Goal: Task Accomplishment & Management: Use online tool/utility

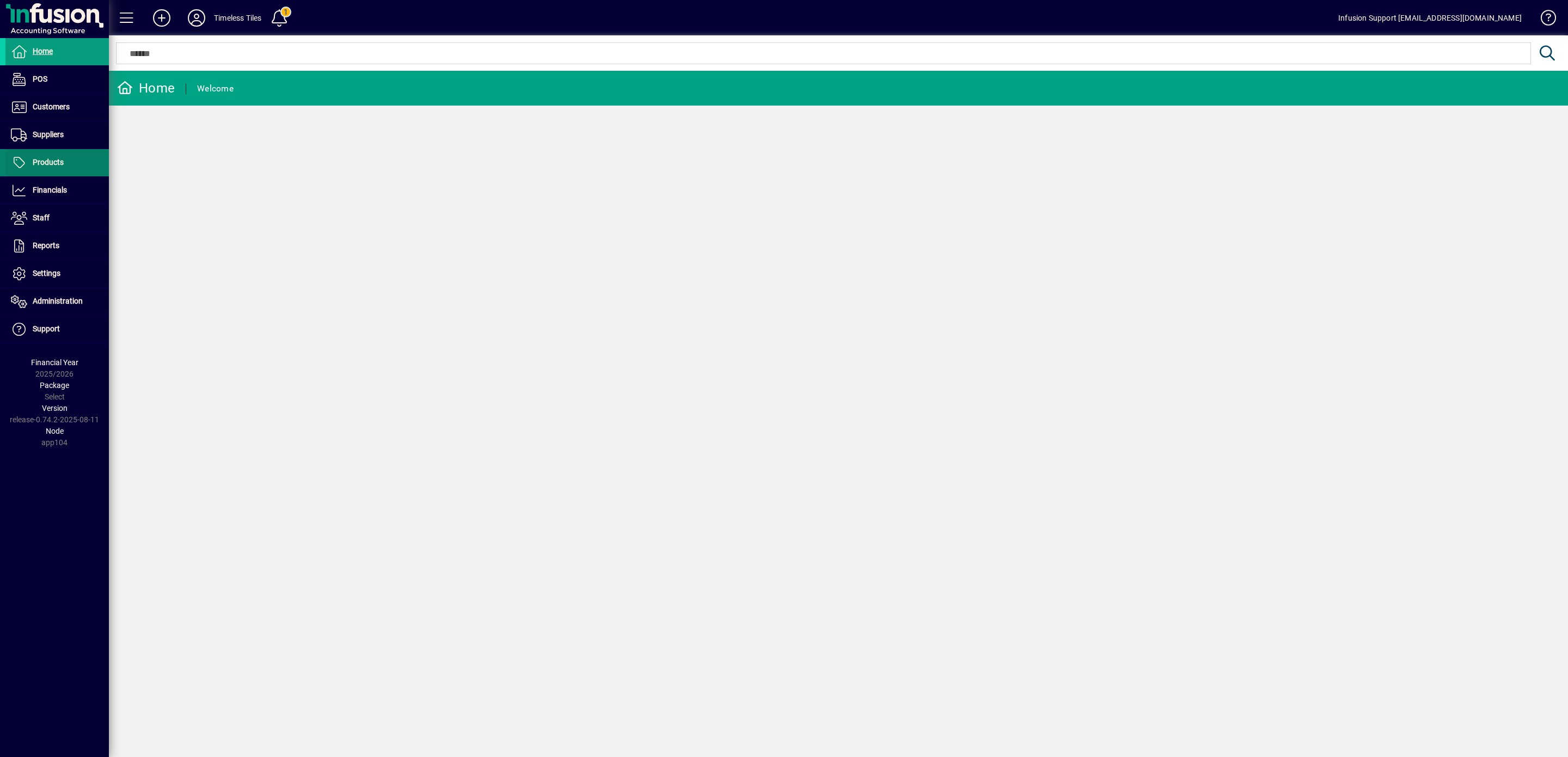
click at [56, 154] on span at bounding box center [56, 163] width 104 height 26
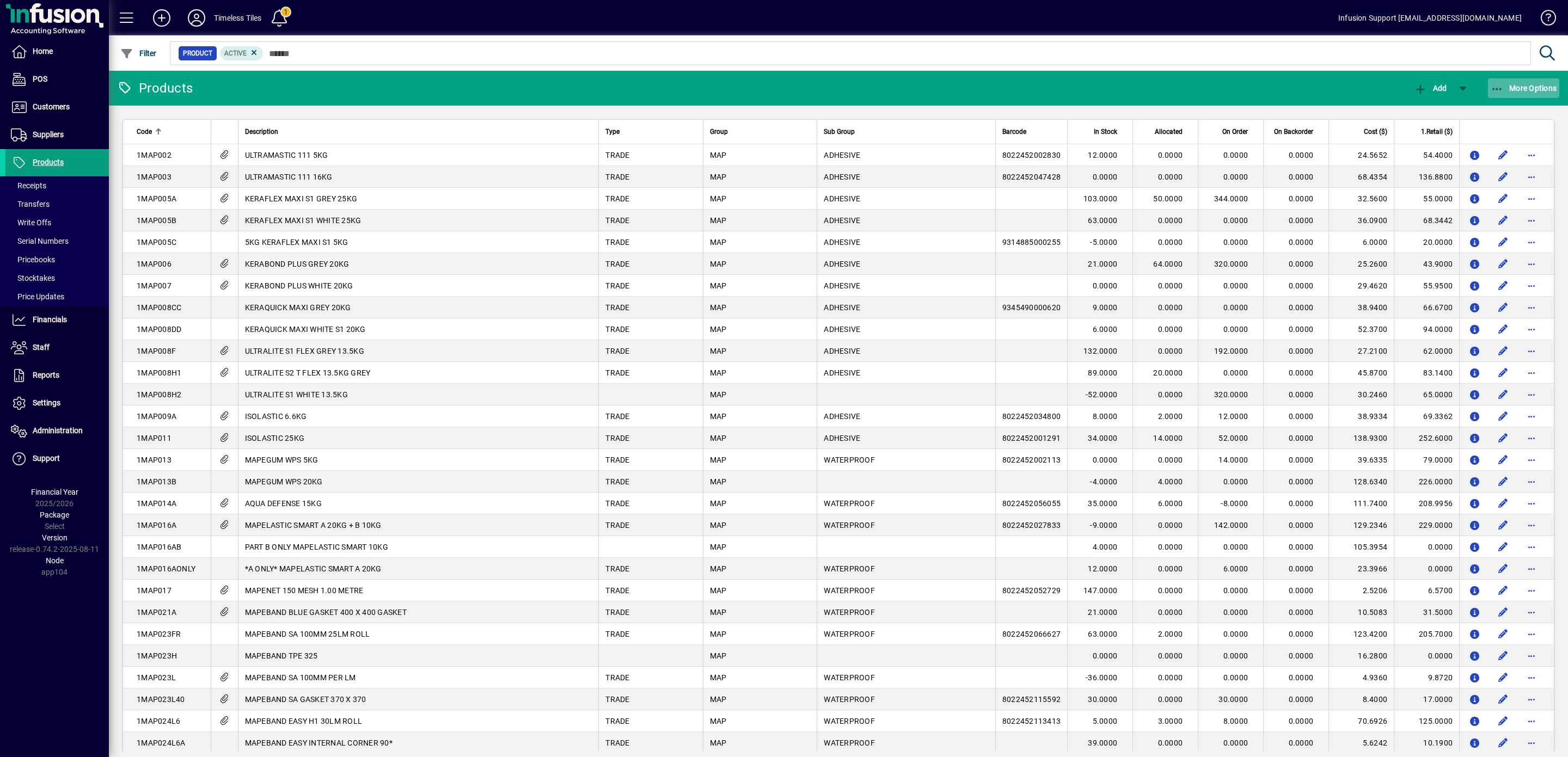
click at [1512, 86] on span "More Options" at bounding box center [1523, 88] width 67 height 8
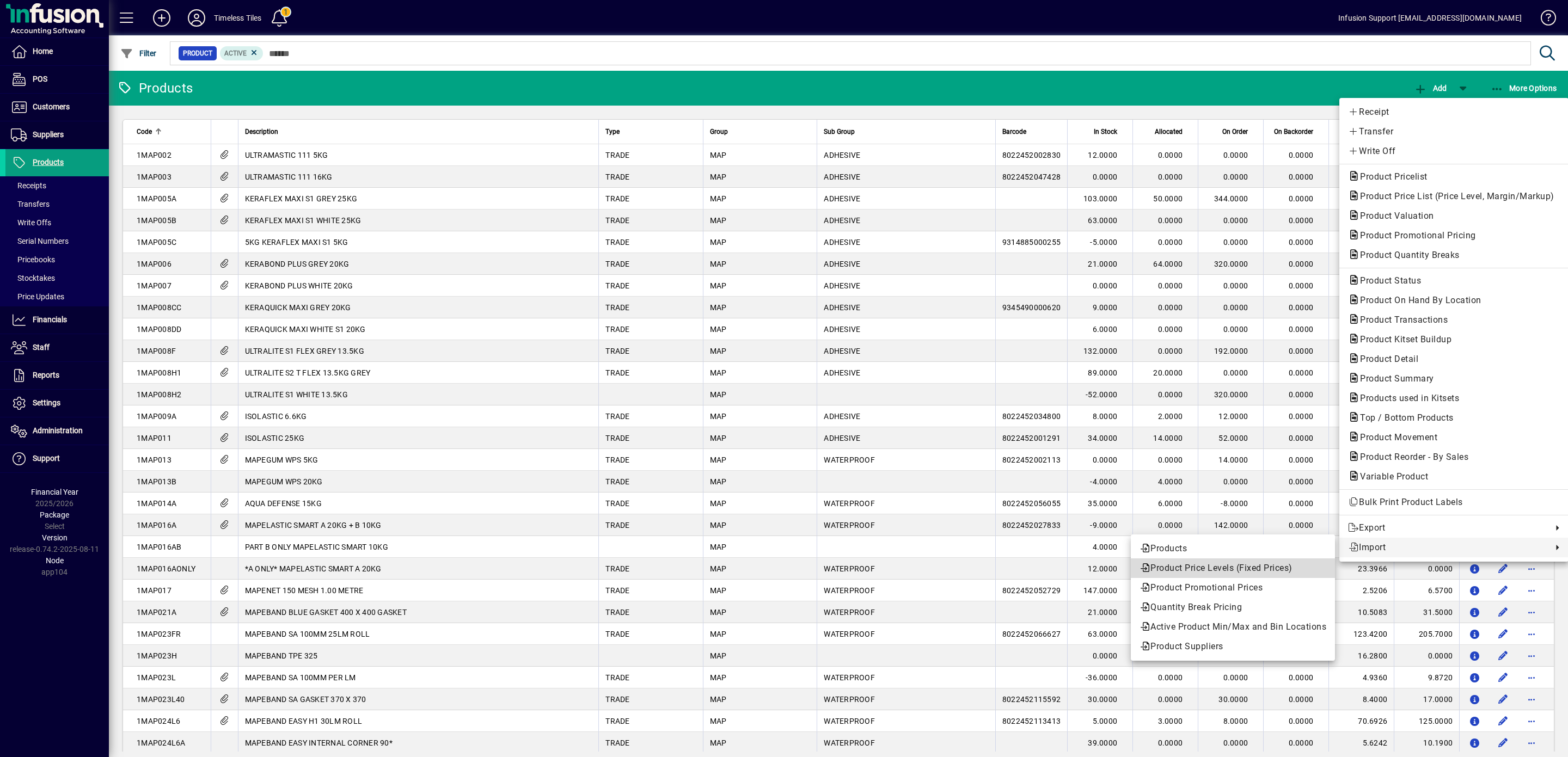
click at [1215, 566] on span "Product Price Levels (Fixed Prices)" at bounding box center [1233, 569] width 187 height 13
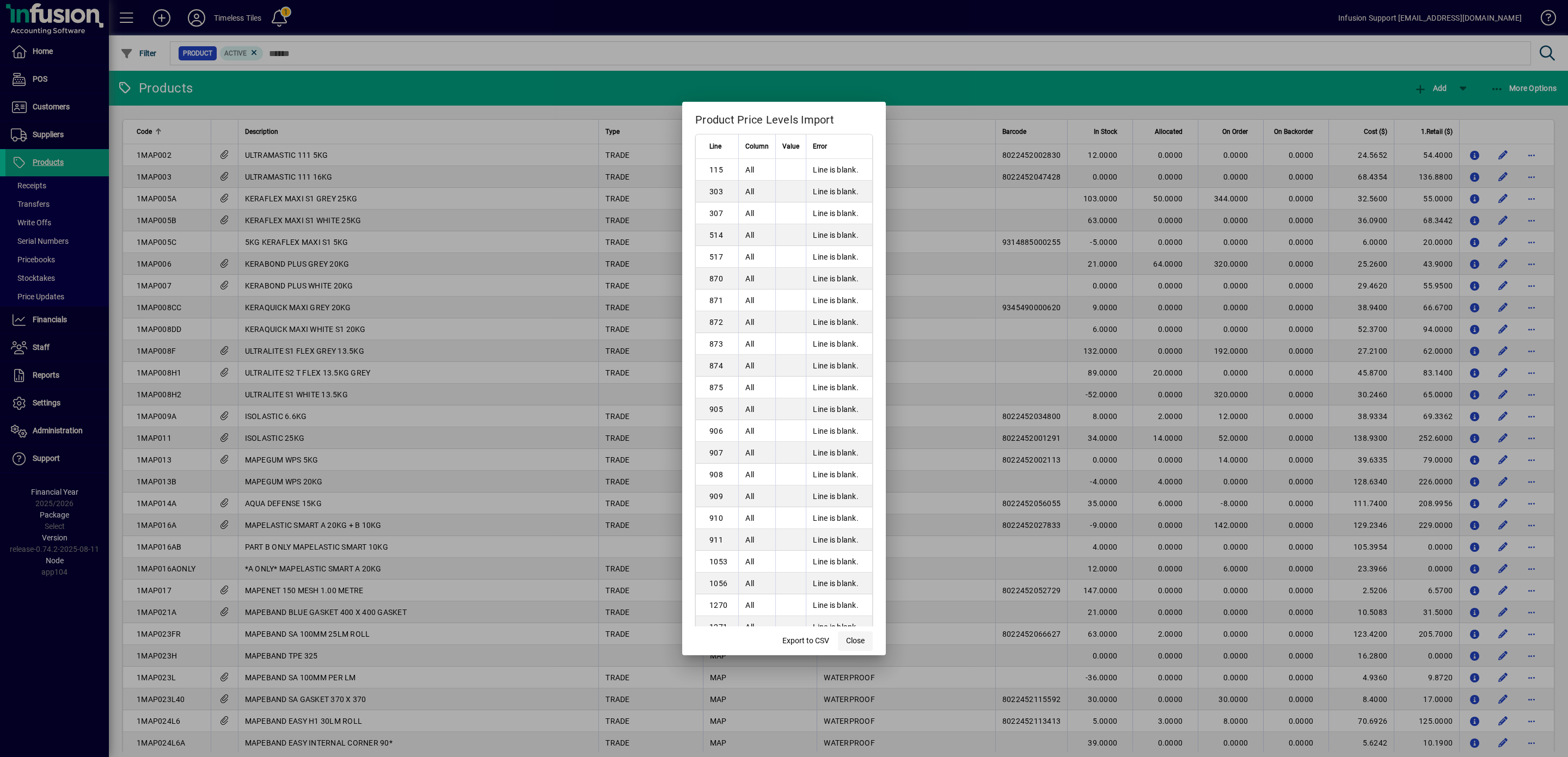
click at [859, 639] on span "Close" at bounding box center [856, 642] width 19 height 12
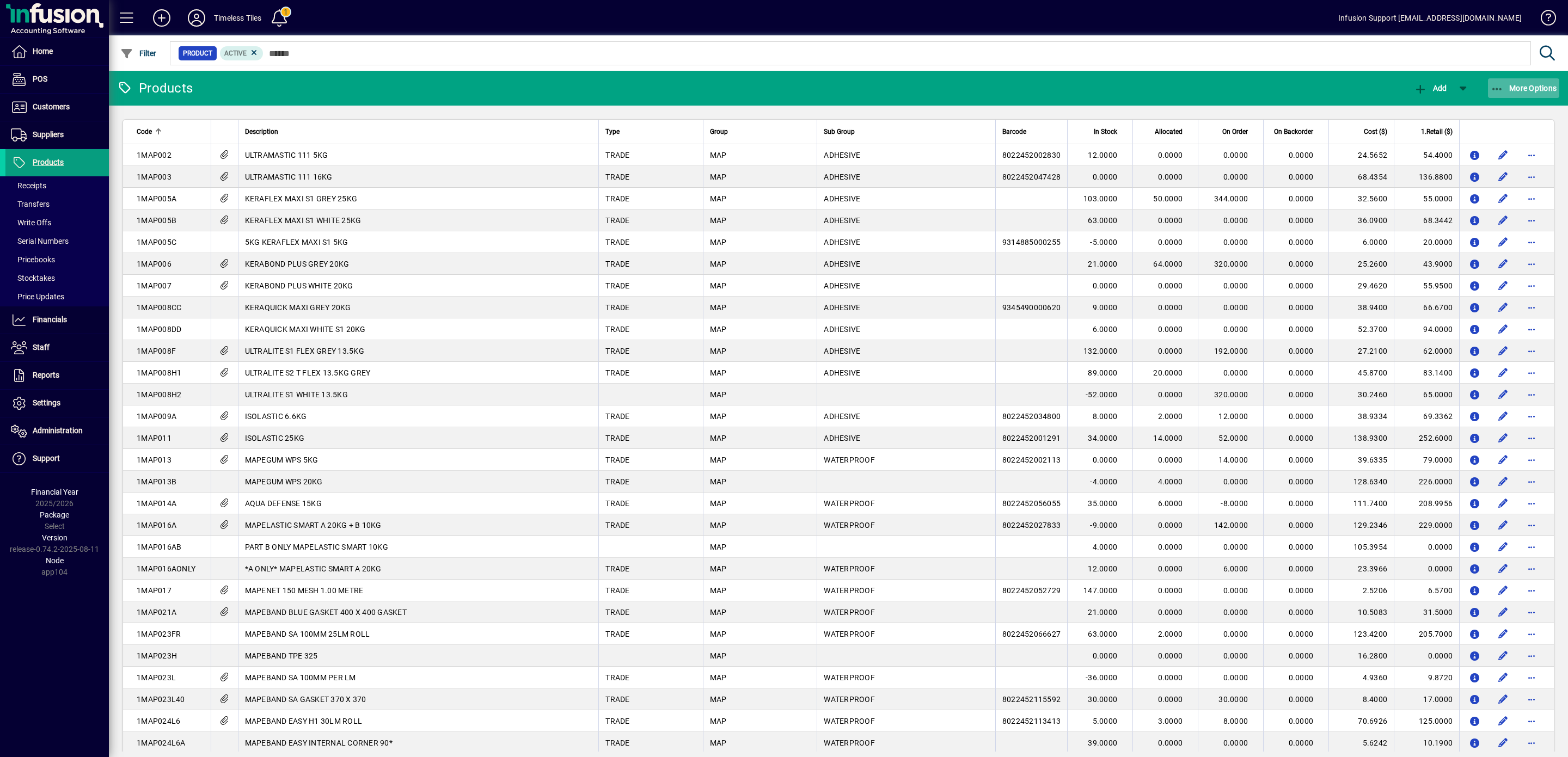
click at [1496, 87] on icon "button" at bounding box center [1497, 89] width 13 height 11
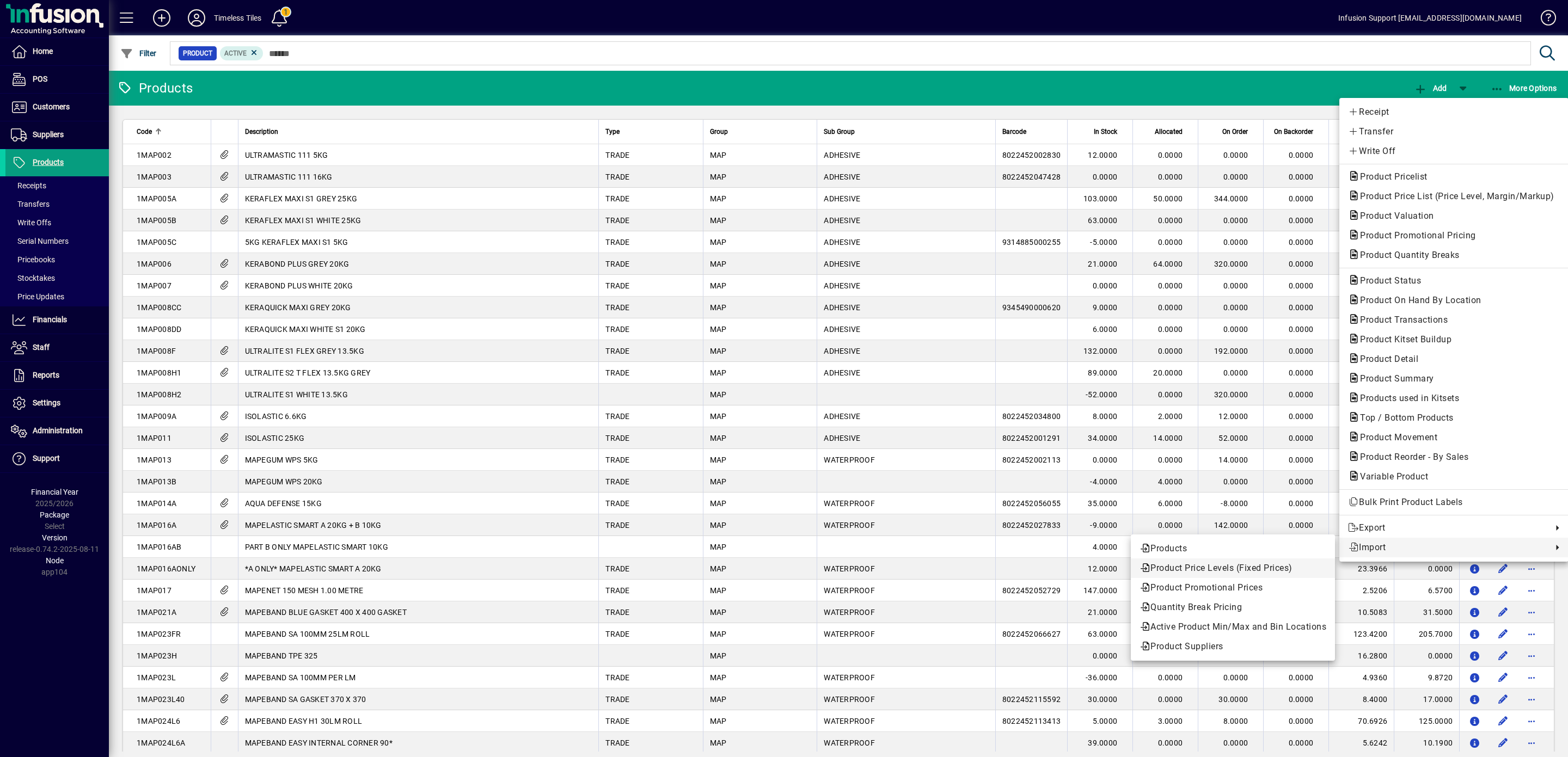
click at [1211, 565] on span "Product Price Levels (Fixed Prices)" at bounding box center [1233, 569] width 187 height 13
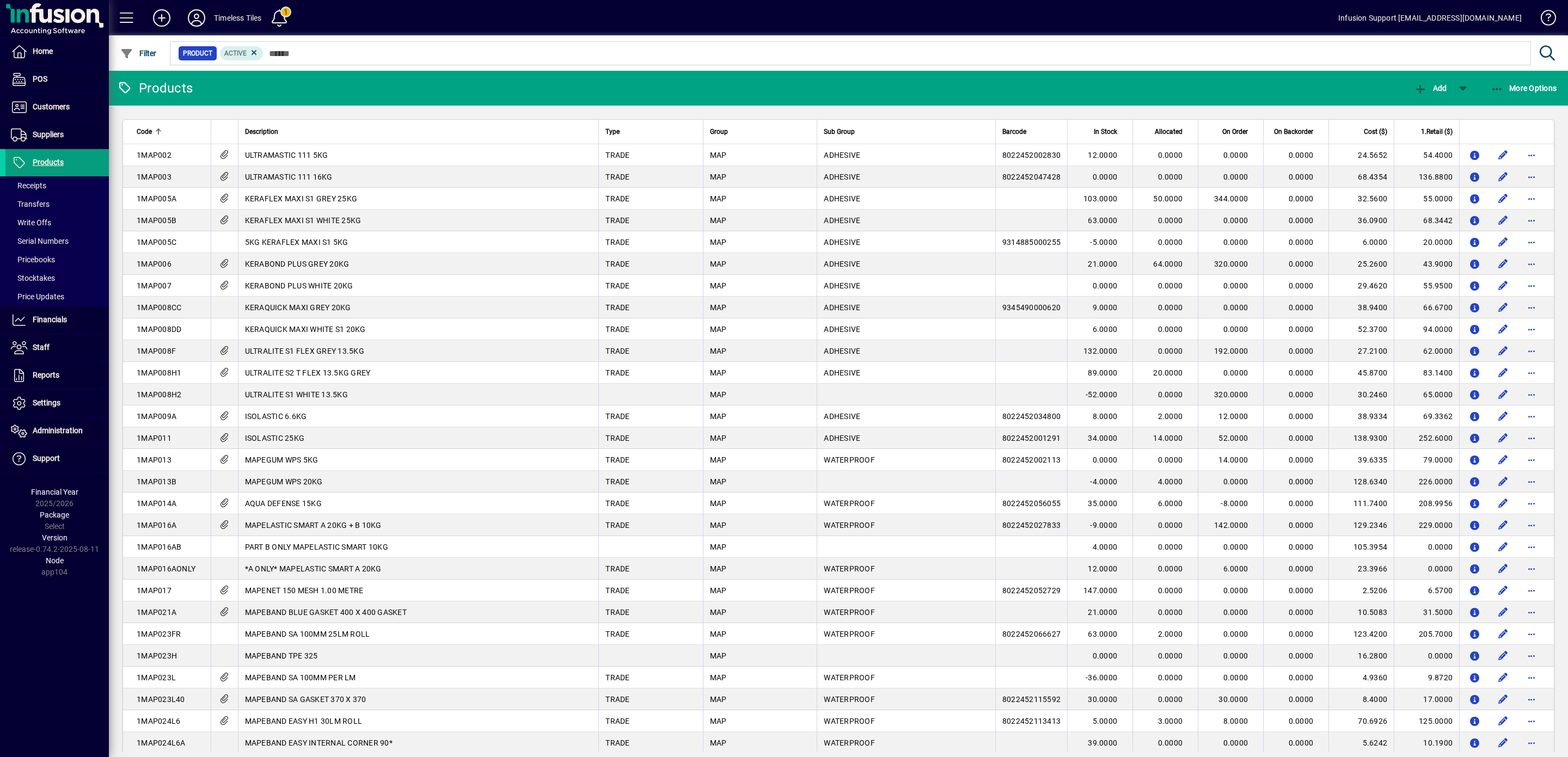
click at [191, 16] on icon at bounding box center [196, 18] width 22 height 18
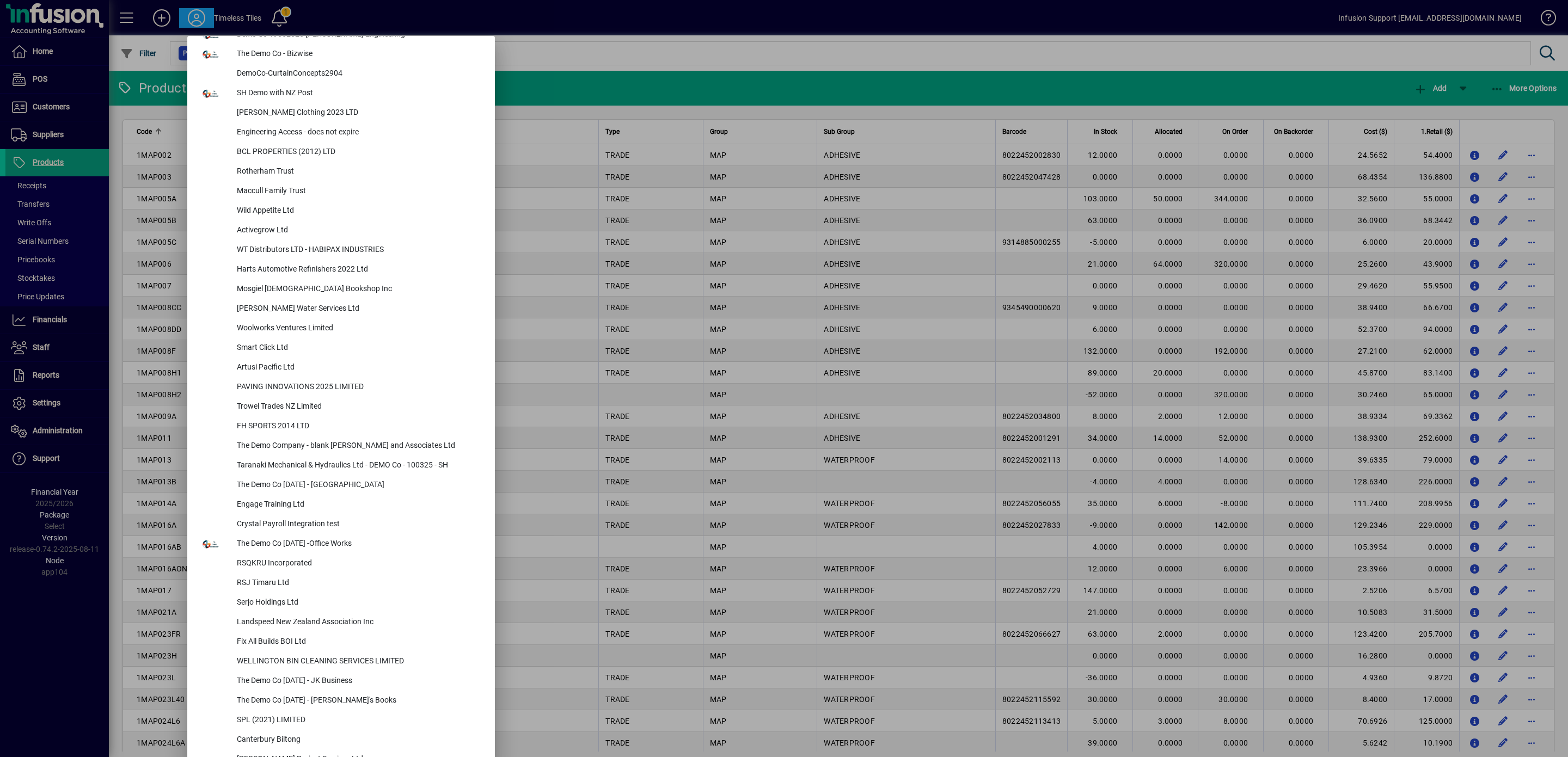
scroll to position [4529, 0]
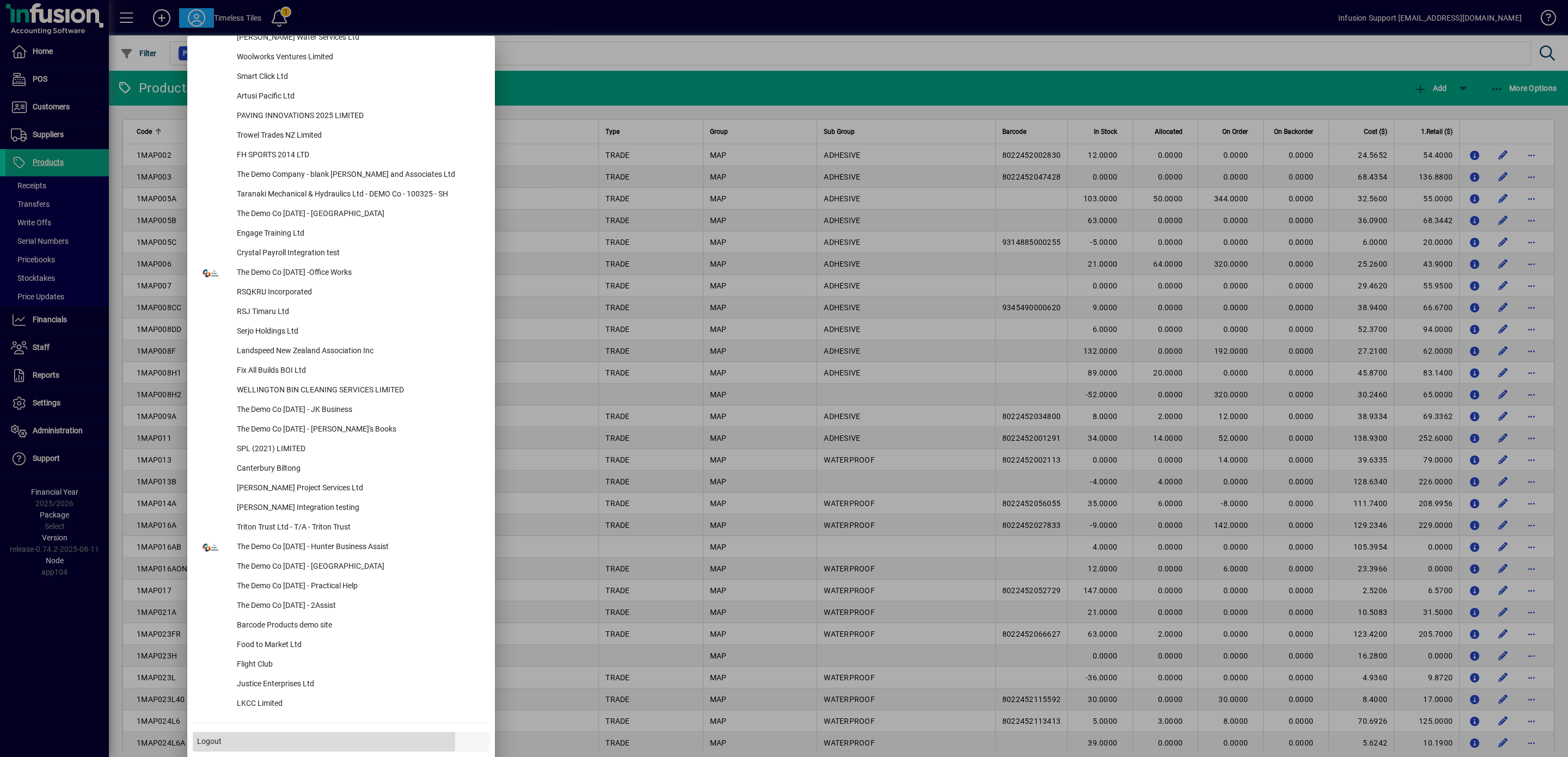
click at [208, 739] on span "Logout" at bounding box center [209, 742] width 24 height 12
